Goal: Task Accomplishment & Management: Complete application form

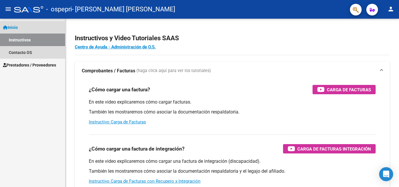
click at [24, 29] on link "Inicio" at bounding box center [32, 27] width 65 height 13
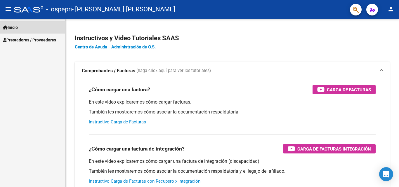
click at [24, 29] on link "Inicio" at bounding box center [32, 27] width 65 height 13
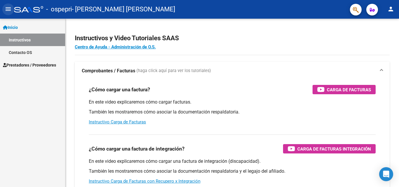
click at [8, 13] on mat-icon "menu" at bounding box center [8, 9] width 7 height 7
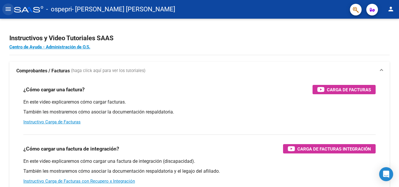
click at [7, 14] on button "menu" at bounding box center [8, 10] width 12 height 12
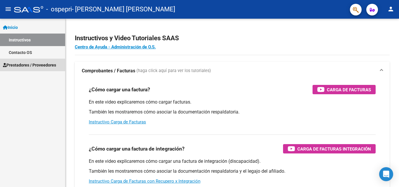
click at [26, 62] on span "Prestadores / Proveedores" at bounding box center [29, 65] width 53 height 6
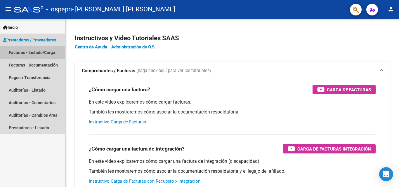
click at [31, 55] on link "Facturas - Listado/Carga" at bounding box center [32, 52] width 65 height 13
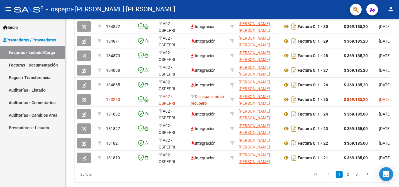
scroll to position [187, 0]
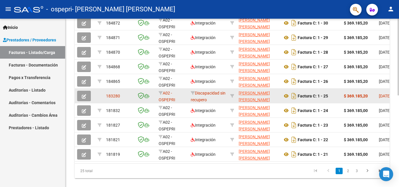
click at [86, 98] on button "button" at bounding box center [84, 96] width 14 height 11
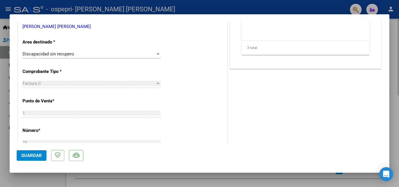
scroll to position [0, 0]
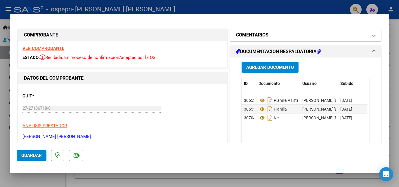
click at [370, 40] on mat-expansion-panel-header "COMENTARIOS" at bounding box center [305, 35] width 151 height 12
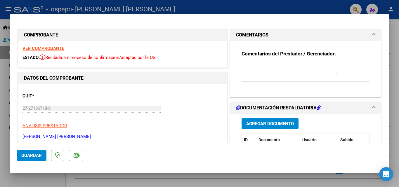
click at [394, 145] on div at bounding box center [199, 93] width 399 height 187
type input "$ 0,00"
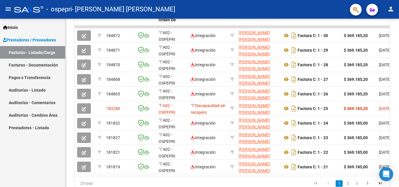
scroll to position [167, 0]
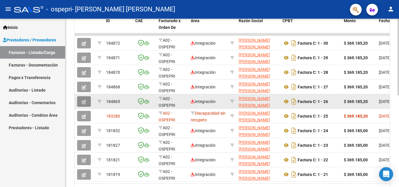
click at [84, 103] on icon "button" at bounding box center [84, 102] width 4 height 4
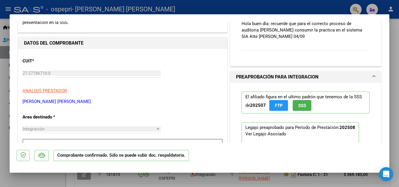
scroll to position [120, 0]
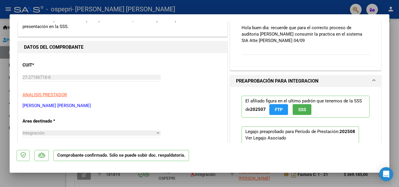
click at [394, 35] on div at bounding box center [199, 93] width 399 height 187
type input "$ 0,00"
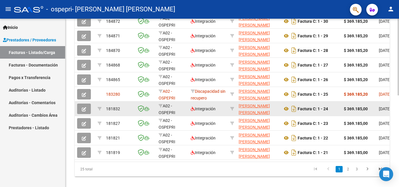
scroll to position [202, 0]
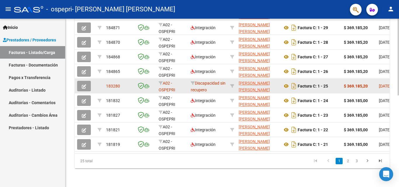
click at [86, 82] on button "button" at bounding box center [84, 86] width 14 height 11
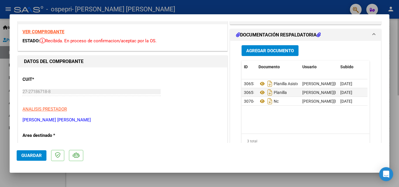
scroll to position [0, 0]
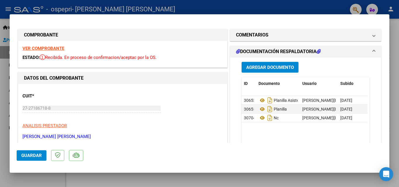
click at [346, 52] on mat-panel-title "DOCUMENTACIÓN RESPALDATORIA" at bounding box center [302, 51] width 132 height 7
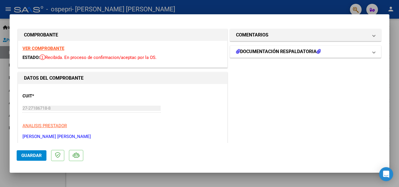
click at [356, 54] on mat-panel-title "DOCUMENTACIÓN RESPALDATORIA" at bounding box center [302, 51] width 132 height 7
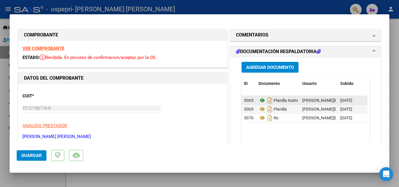
click at [259, 104] on icon at bounding box center [263, 100] width 8 height 7
drag, startPoint x: 384, startPoint y: 107, endPoint x: 386, endPoint y: 110, distance: 3.5
click at [386, 110] on mat-dialog-content "COMPROBANTE VER COMPROBANTE ESTADO: Recibida. En proceso de confirmacion/acepta…" at bounding box center [200, 82] width 380 height 122
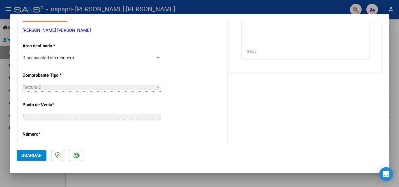
scroll to position [213, 0]
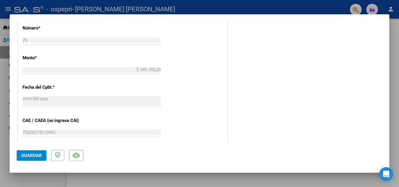
click at [389, 37] on div at bounding box center [199, 93] width 399 height 187
type input "$ 0,00"
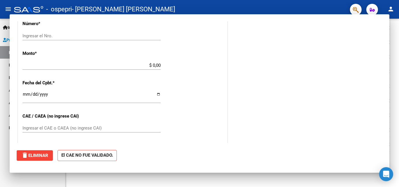
scroll to position [208, 0]
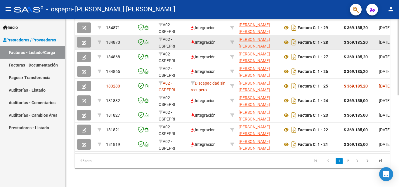
click at [389, 40] on span "[DATE]" at bounding box center [385, 42] width 12 height 5
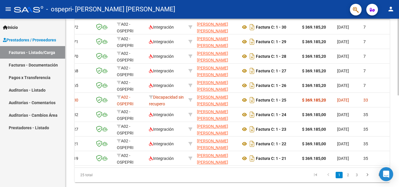
scroll to position [186, 0]
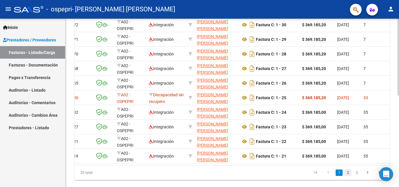
click at [348, 176] on link "2" at bounding box center [347, 173] width 7 height 6
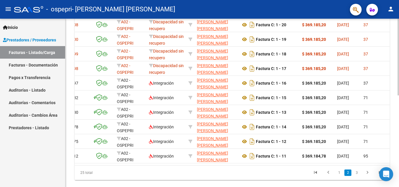
scroll to position [0, 0]
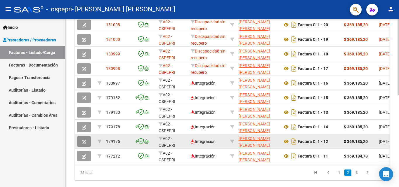
click at [86, 145] on button "button" at bounding box center [84, 141] width 14 height 11
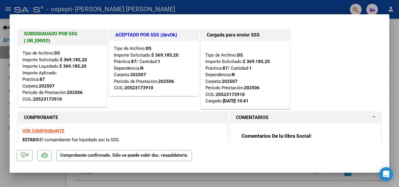
click at [392, 87] on div at bounding box center [199, 93] width 399 height 187
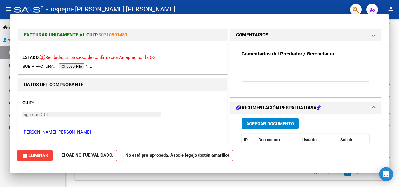
type input "$ 0,00"
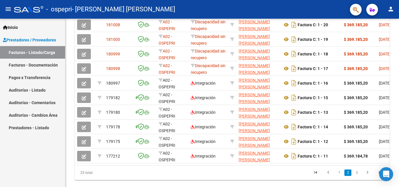
scroll to position [186, 0]
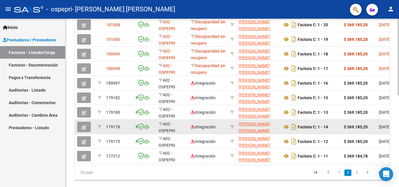
click at [87, 128] on button "button" at bounding box center [84, 127] width 14 height 11
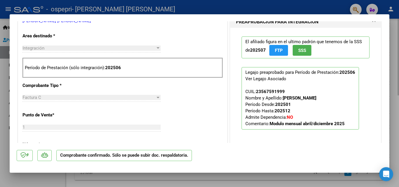
scroll to position [202, 0]
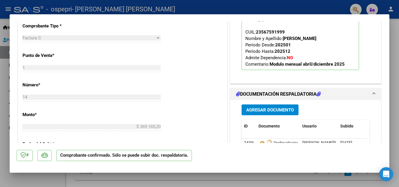
click at [394, 71] on div at bounding box center [199, 93] width 399 height 187
type input "$ 0,00"
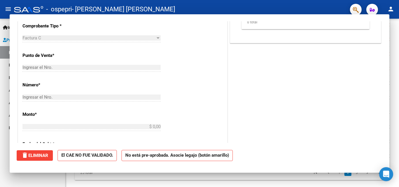
scroll to position [186, 0]
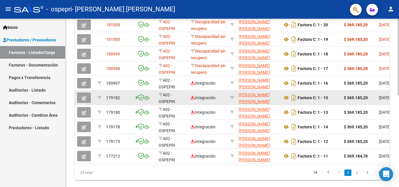
click at [84, 101] on button "button" at bounding box center [84, 98] width 14 height 11
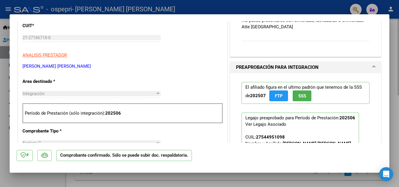
scroll to position [178, 0]
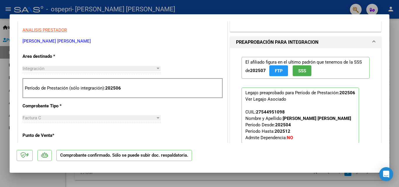
click at [393, 87] on div at bounding box center [199, 93] width 399 height 187
type input "$ 0,00"
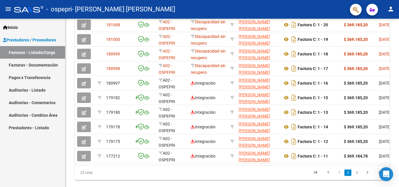
scroll to position [186, 0]
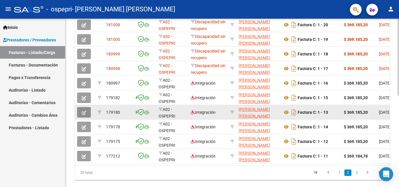
click at [86, 114] on button "button" at bounding box center [84, 112] width 14 height 11
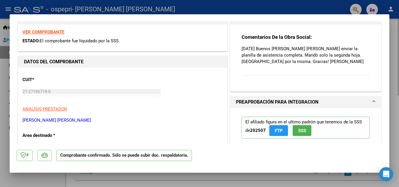
scroll to position [159, 0]
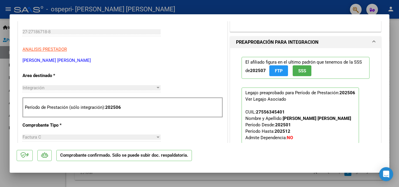
click at [396, 103] on div at bounding box center [199, 93] width 399 height 187
type input "$ 0,00"
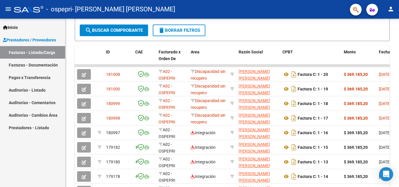
scroll to position [139, 0]
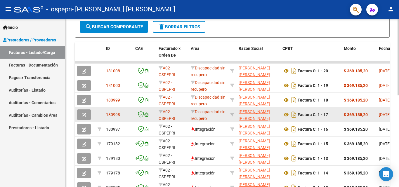
click at [212, 117] on span "Discapacidad sin recupero" at bounding box center [208, 115] width 35 height 11
click at [210, 117] on span "Discapacidad sin recupero" at bounding box center [208, 115] width 35 height 11
click at [193, 113] on icon at bounding box center [193, 112] width 4 height 4
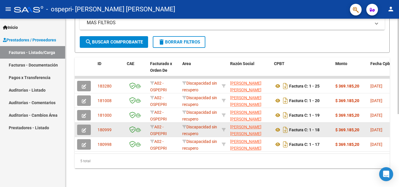
scroll to position [129, 0]
click at [191, 127] on span "Discapacidad sin recupero" at bounding box center [199, 130] width 35 height 11
click at [185, 125] on icon at bounding box center [184, 127] width 4 height 4
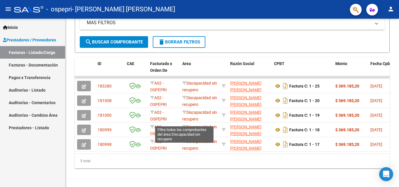
click at [197, 165] on div "5 total" at bounding box center [232, 161] width 315 height 15
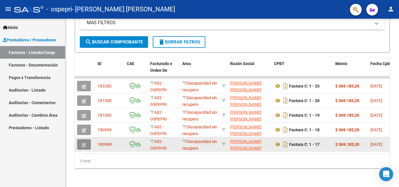
click at [85, 144] on button "button" at bounding box center [84, 144] width 14 height 11
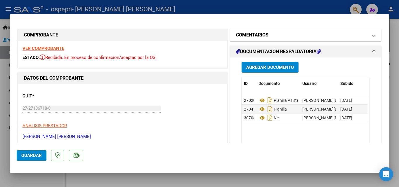
click at [334, 37] on mat-panel-title "COMENTARIOS" at bounding box center [302, 35] width 132 height 7
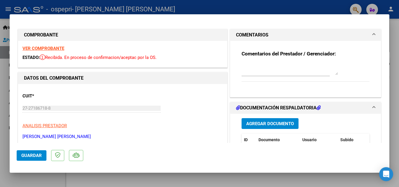
scroll to position [106, 0]
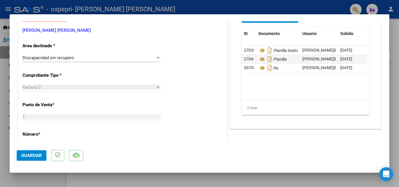
click at [180, 181] on div at bounding box center [199, 93] width 399 height 187
type input "$ 0,00"
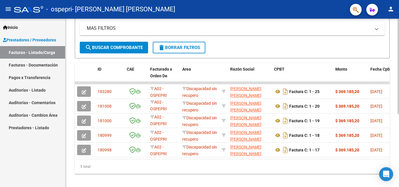
scroll to position [129, 0]
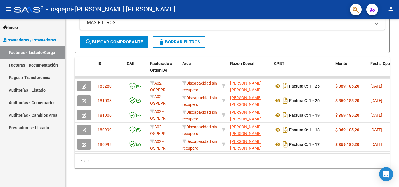
click at [50, 55] on link "Facturas - Listado/Carga" at bounding box center [32, 52] width 65 height 13
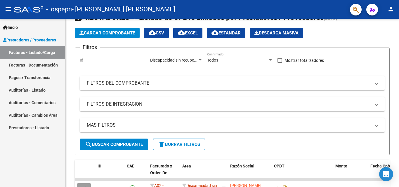
scroll to position [0, 0]
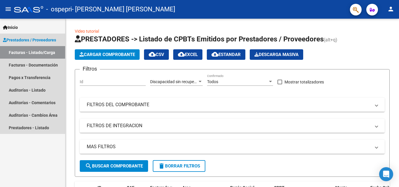
click at [41, 56] on link "Facturas - Listado/Carga" at bounding box center [32, 52] width 65 height 13
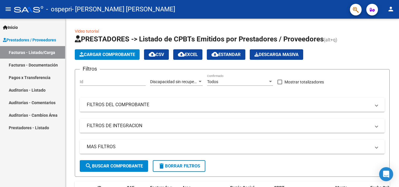
click at [40, 65] on link "Facturas - Documentación" at bounding box center [32, 65] width 65 height 13
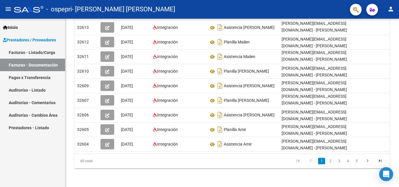
click at [47, 56] on link "Facturas - Listado/Carga" at bounding box center [32, 52] width 65 height 13
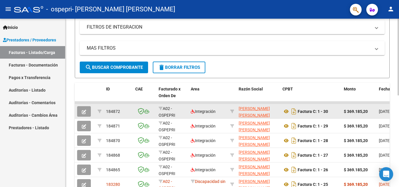
click at [87, 113] on button "button" at bounding box center [84, 111] width 14 height 11
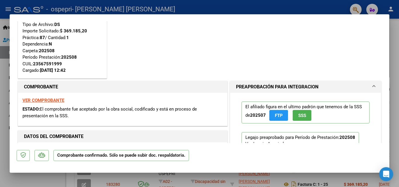
click at [396, 58] on div at bounding box center [199, 93] width 399 height 187
type input "$ 0,00"
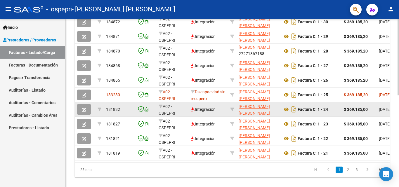
click at [84, 112] on button "button" at bounding box center [84, 109] width 14 height 11
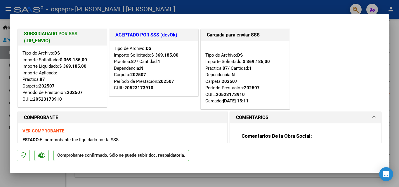
click at [395, 51] on div at bounding box center [199, 93] width 399 height 187
type input "$ 0,00"
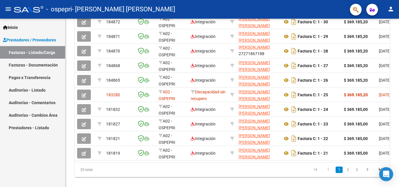
scroll to position [188, 0]
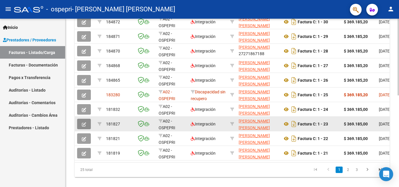
click at [89, 125] on button "button" at bounding box center [84, 124] width 14 height 11
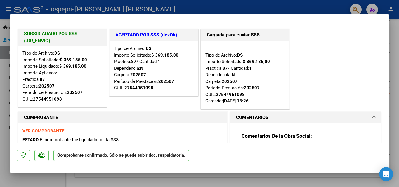
click at [398, 53] on div at bounding box center [199, 93] width 399 height 187
type input "$ 0,00"
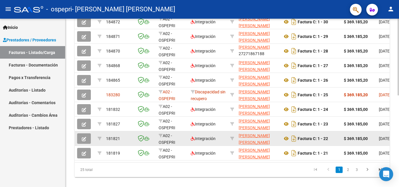
click at [86, 142] on button "button" at bounding box center [84, 139] width 14 height 11
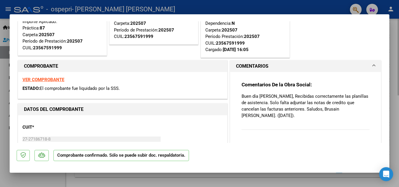
scroll to position [0, 0]
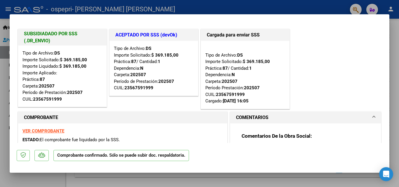
click at [399, 103] on div at bounding box center [199, 93] width 399 height 187
type input "$ 0,00"
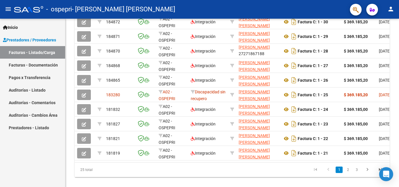
scroll to position [188, 0]
click at [351, 173] on link "2" at bounding box center [347, 170] width 7 height 6
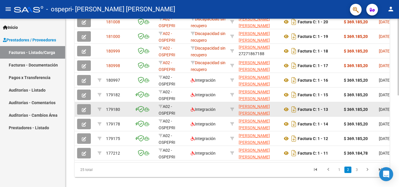
click at [86, 111] on icon "button" at bounding box center [84, 110] width 4 height 4
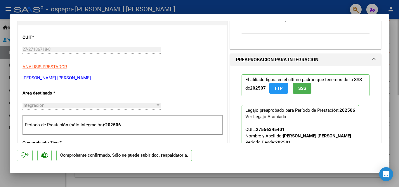
scroll to position [158, 0]
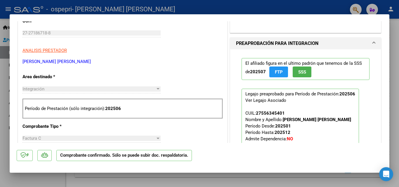
click at [3, 83] on div at bounding box center [199, 93] width 399 height 187
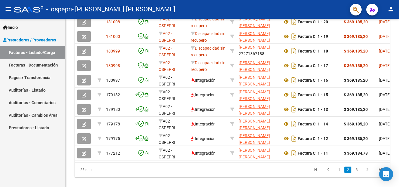
scroll to position [188, 0]
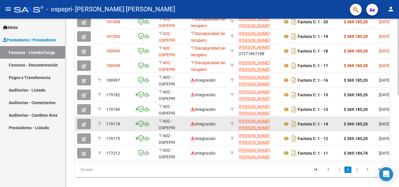
click at [87, 125] on button "button" at bounding box center [84, 124] width 14 height 11
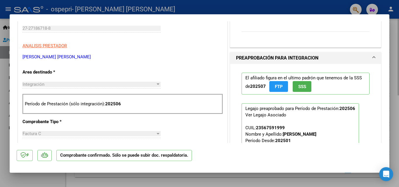
scroll to position [177, 0]
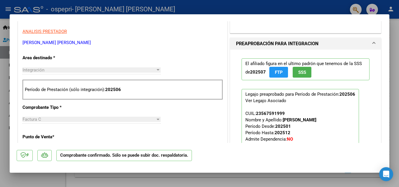
click at [0, 47] on div at bounding box center [199, 93] width 399 height 187
type input "$ 0,00"
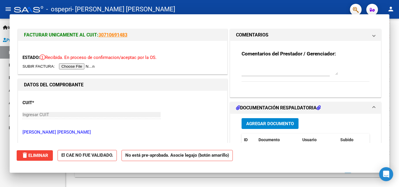
scroll to position [188, 0]
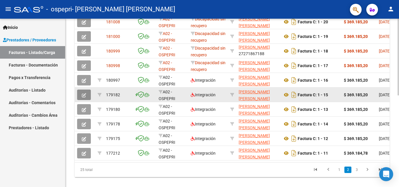
click at [84, 93] on icon "button" at bounding box center [84, 95] width 4 height 4
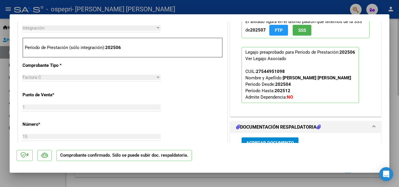
scroll to position [228, 0]
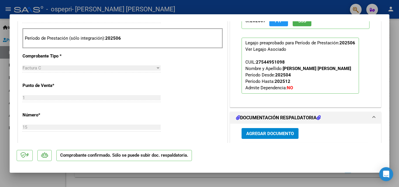
click at [3, 86] on div at bounding box center [199, 93] width 399 height 187
type input "$ 0,00"
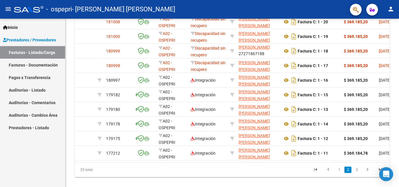
scroll to position [188, 0]
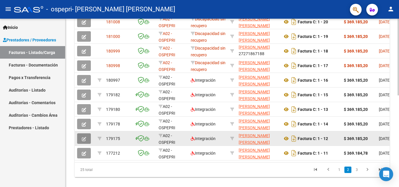
click at [84, 139] on icon "button" at bounding box center [84, 139] width 4 height 4
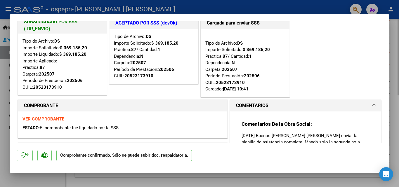
scroll to position [0, 0]
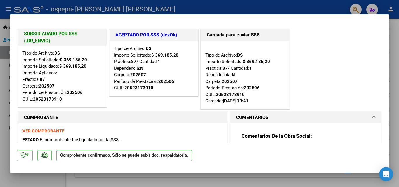
click at [7, 101] on div at bounding box center [199, 93] width 399 height 187
type input "$ 0,00"
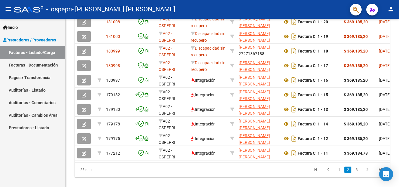
scroll to position [188, 0]
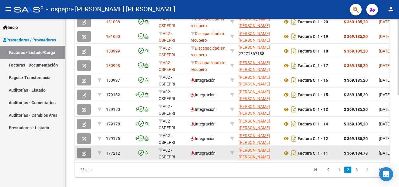
click at [84, 158] on button "button" at bounding box center [84, 153] width 14 height 11
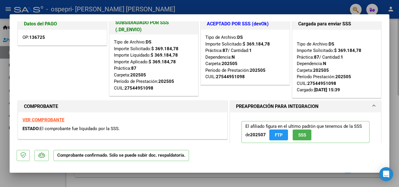
scroll to position [6, 0]
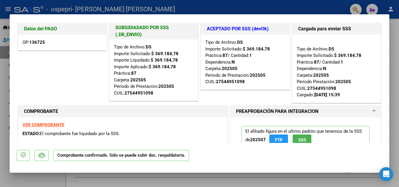
click at [0, 118] on div at bounding box center [199, 93] width 399 height 187
type input "$ 0,00"
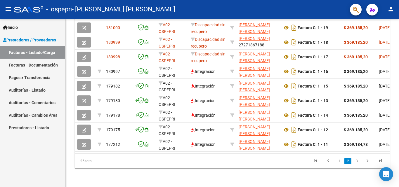
scroll to position [202, 0]
click at [340, 164] on link "1" at bounding box center [339, 161] width 7 height 6
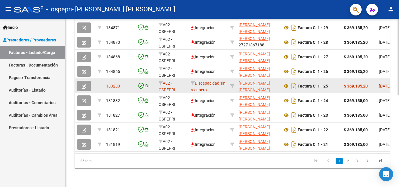
click at [87, 84] on button "button" at bounding box center [84, 86] width 14 height 11
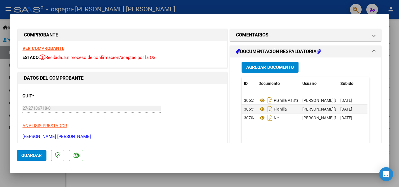
click at [232, 183] on div at bounding box center [199, 93] width 399 height 187
type input "$ 0,00"
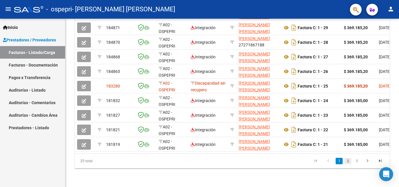
click at [348, 162] on link "2" at bounding box center [347, 161] width 7 height 6
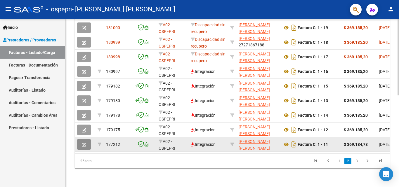
click at [84, 145] on button "button" at bounding box center [84, 144] width 14 height 11
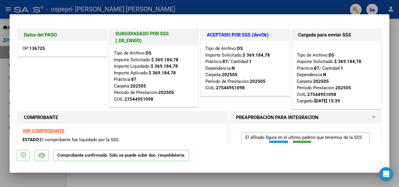
click at [29, 183] on div at bounding box center [199, 93] width 399 height 187
type input "$ 0,00"
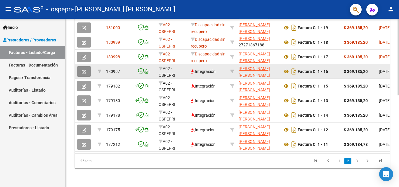
click at [85, 70] on icon "button" at bounding box center [84, 72] width 4 height 4
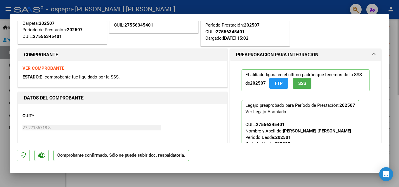
scroll to position [64, 0]
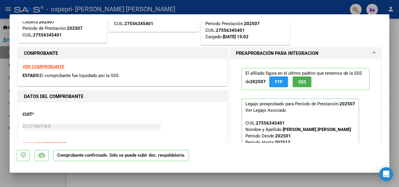
click at [0, 125] on div at bounding box center [199, 93] width 399 height 187
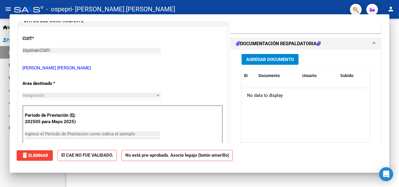
type input "$ 0,00"
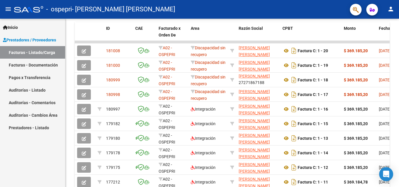
scroll to position [151, 0]
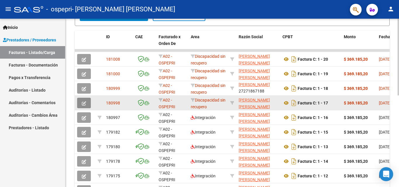
click at [81, 104] on button "button" at bounding box center [84, 103] width 14 height 11
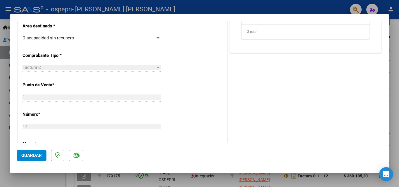
scroll to position [0, 0]
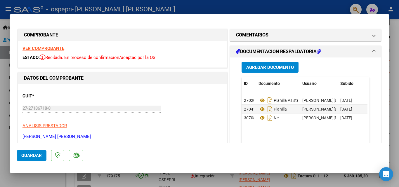
click at [7, 103] on div at bounding box center [199, 93] width 399 height 187
type input "$ 0,00"
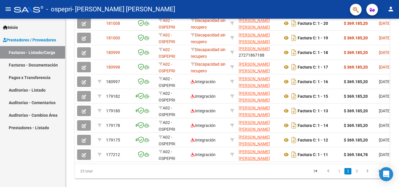
scroll to position [202, 0]
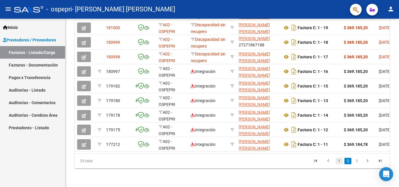
click at [339, 161] on link "1" at bounding box center [339, 161] width 7 height 6
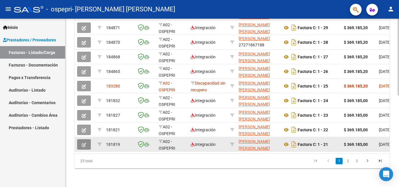
click at [85, 143] on button "button" at bounding box center [84, 144] width 14 height 11
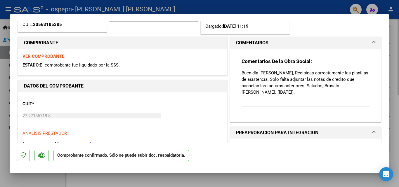
scroll to position [0, 0]
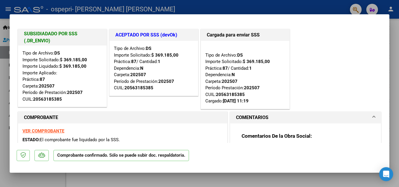
click at [3, 103] on div at bounding box center [199, 93] width 399 height 187
type input "$ 0,00"
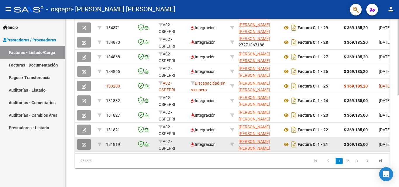
click at [84, 143] on icon "button" at bounding box center [84, 145] width 4 height 4
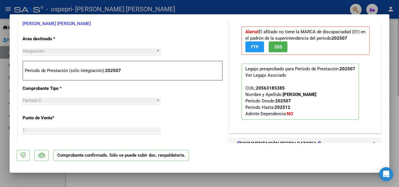
scroll to position [196, 0]
click at [2, 98] on div at bounding box center [199, 93] width 399 height 187
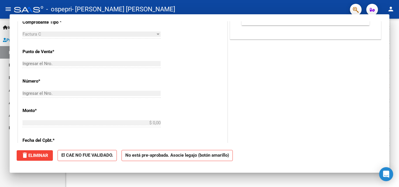
scroll to position [0, 0]
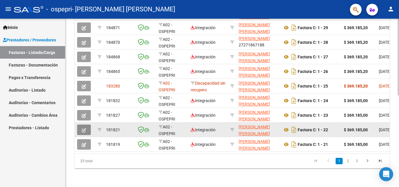
click at [82, 128] on icon "button" at bounding box center [84, 130] width 4 height 4
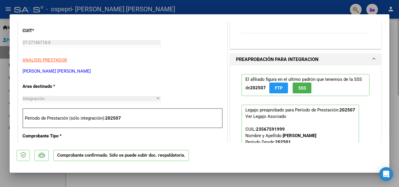
scroll to position [162, 0]
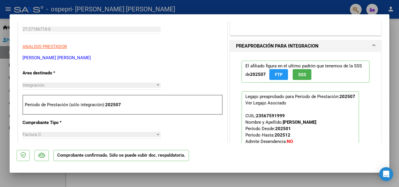
click at [2, 136] on div at bounding box center [199, 93] width 399 height 187
type input "$ 0,00"
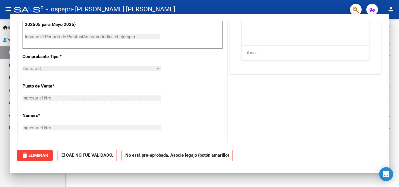
scroll to position [0, 0]
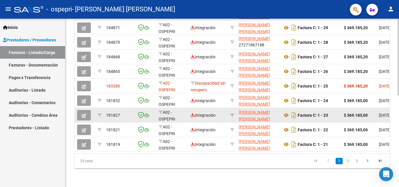
click at [86, 110] on button "button" at bounding box center [84, 115] width 14 height 11
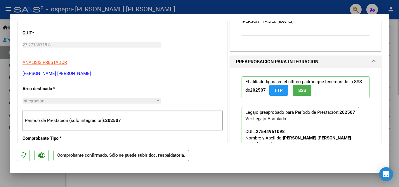
scroll to position [146, 0]
click at [3, 110] on div at bounding box center [199, 93] width 399 height 187
type input "$ 0,00"
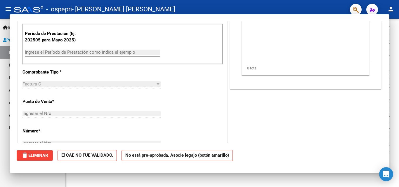
scroll to position [70, 0]
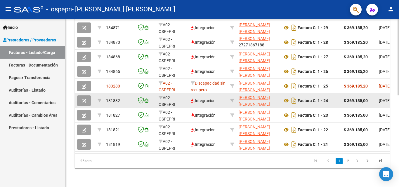
click at [86, 99] on icon "button" at bounding box center [84, 101] width 4 height 4
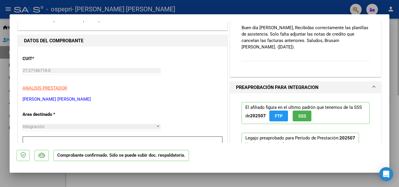
scroll to position [157, 0]
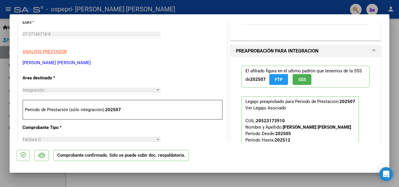
click at [3, 95] on div at bounding box center [199, 93] width 399 height 187
type input "$ 0,00"
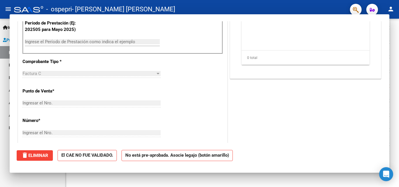
scroll to position [81, 0]
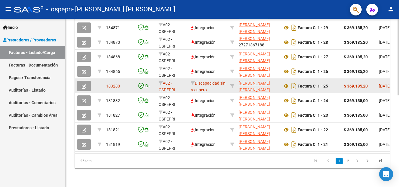
click at [88, 81] on button "button" at bounding box center [84, 86] width 14 height 11
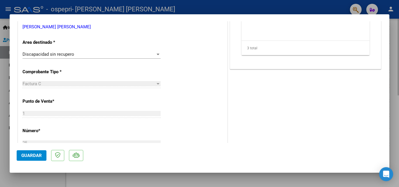
scroll to position [323, 0]
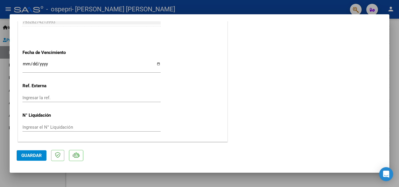
click at [6, 101] on div at bounding box center [199, 93] width 399 height 187
type input "$ 0,00"
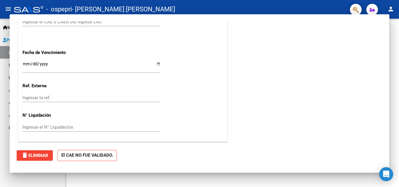
scroll to position [0, 0]
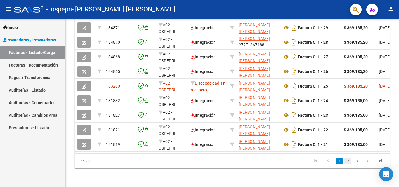
click at [350, 162] on link "2" at bounding box center [347, 161] width 7 height 6
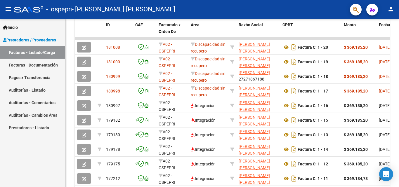
scroll to position [162, 0]
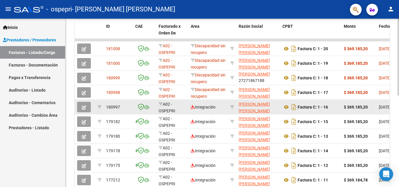
click at [86, 108] on icon "button" at bounding box center [84, 107] width 4 height 4
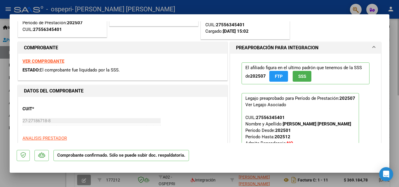
scroll to position [4, 0]
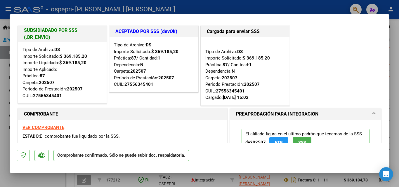
click at [1, 91] on div at bounding box center [199, 93] width 399 height 187
type input "$ 0,00"
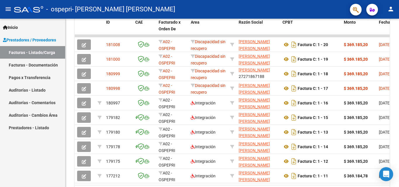
scroll to position [202, 0]
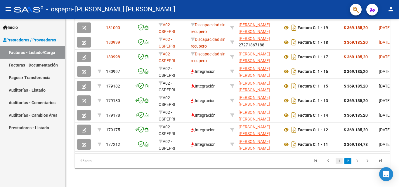
click at [338, 164] on link "1" at bounding box center [339, 161] width 7 height 6
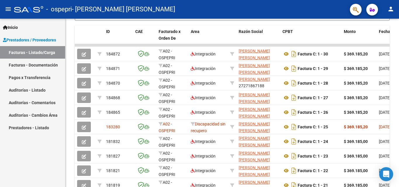
scroll to position [156, 0]
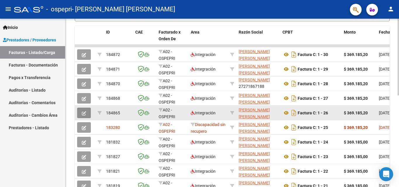
click at [83, 115] on icon "button" at bounding box center [84, 113] width 4 height 4
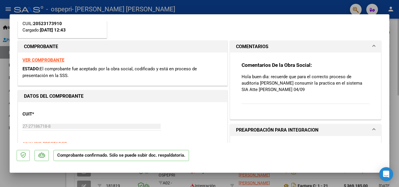
scroll to position [70, 0]
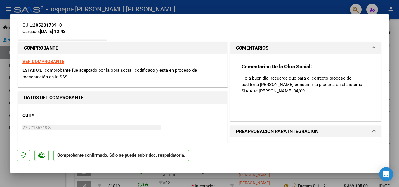
click at [3, 107] on div at bounding box center [199, 93] width 399 height 187
type input "$ 0,00"
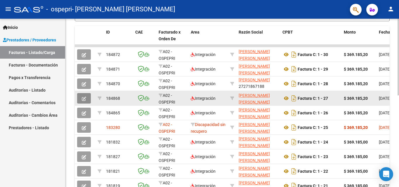
click at [84, 101] on button "button" at bounding box center [84, 98] width 14 height 11
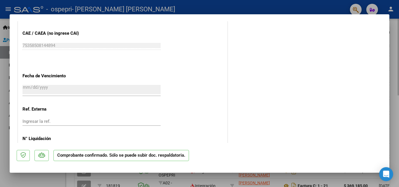
scroll to position [433, 0]
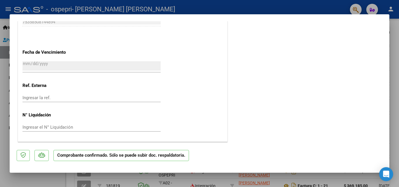
click at [2, 75] on div at bounding box center [199, 93] width 399 height 187
type input "$ 0,00"
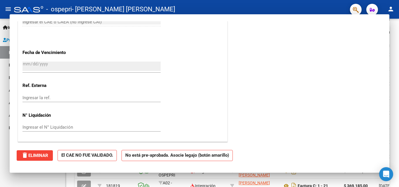
scroll to position [360, 0]
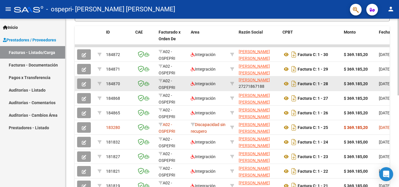
click at [87, 86] on button "button" at bounding box center [84, 84] width 14 height 11
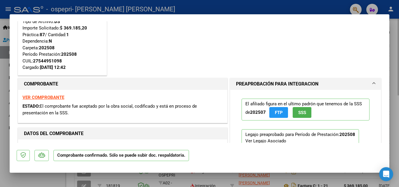
scroll to position [0, 0]
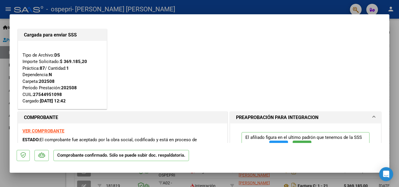
click at [4, 70] on div at bounding box center [199, 93] width 399 height 187
type input "$ 0,00"
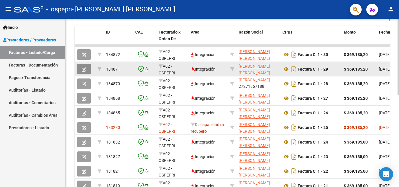
click at [88, 70] on button "button" at bounding box center [84, 69] width 14 height 11
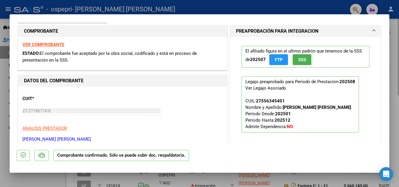
scroll to position [95, 0]
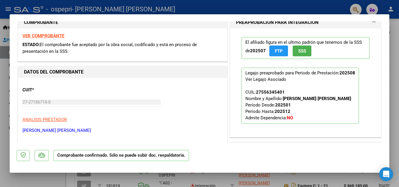
click at [8, 73] on div at bounding box center [199, 93] width 399 height 187
type input "$ 0,00"
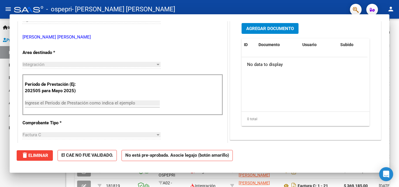
scroll to position [6, 0]
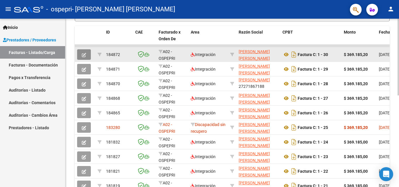
click at [90, 56] on button "button" at bounding box center [84, 54] width 14 height 11
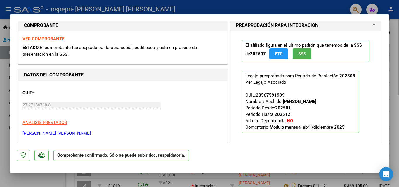
scroll to position [0, 0]
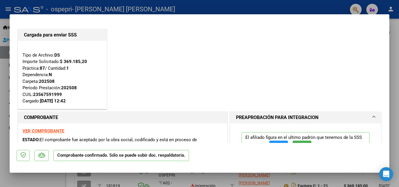
click at [1, 114] on div at bounding box center [199, 93] width 399 height 187
type input "$ 0,00"
